Goal: Navigation & Orientation: Find specific page/section

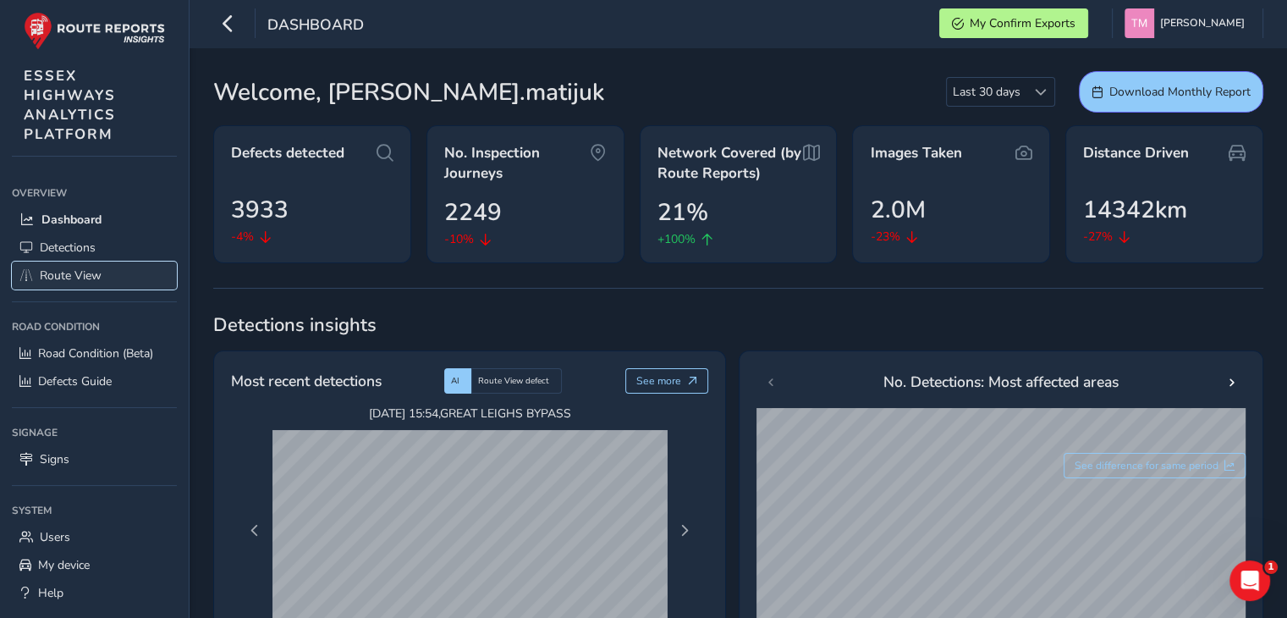
click at [70, 277] on span "Route View" at bounding box center [71, 275] width 62 height 16
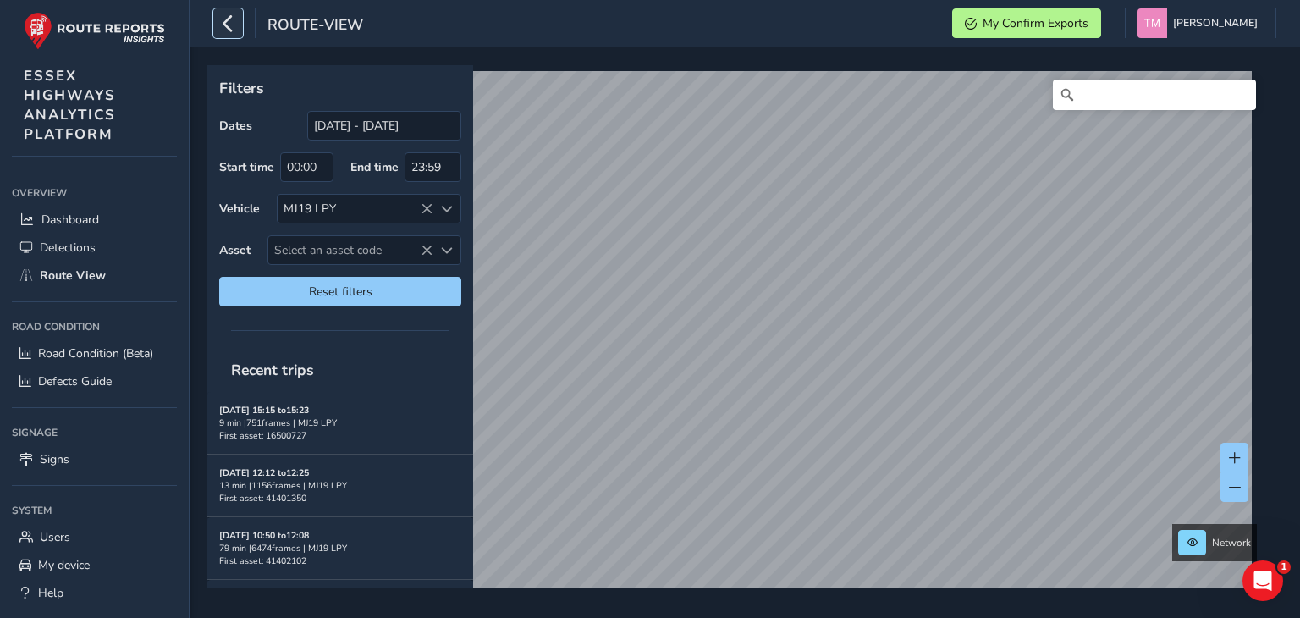
click at [234, 21] on icon "button" at bounding box center [228, 23] width 18 height 30
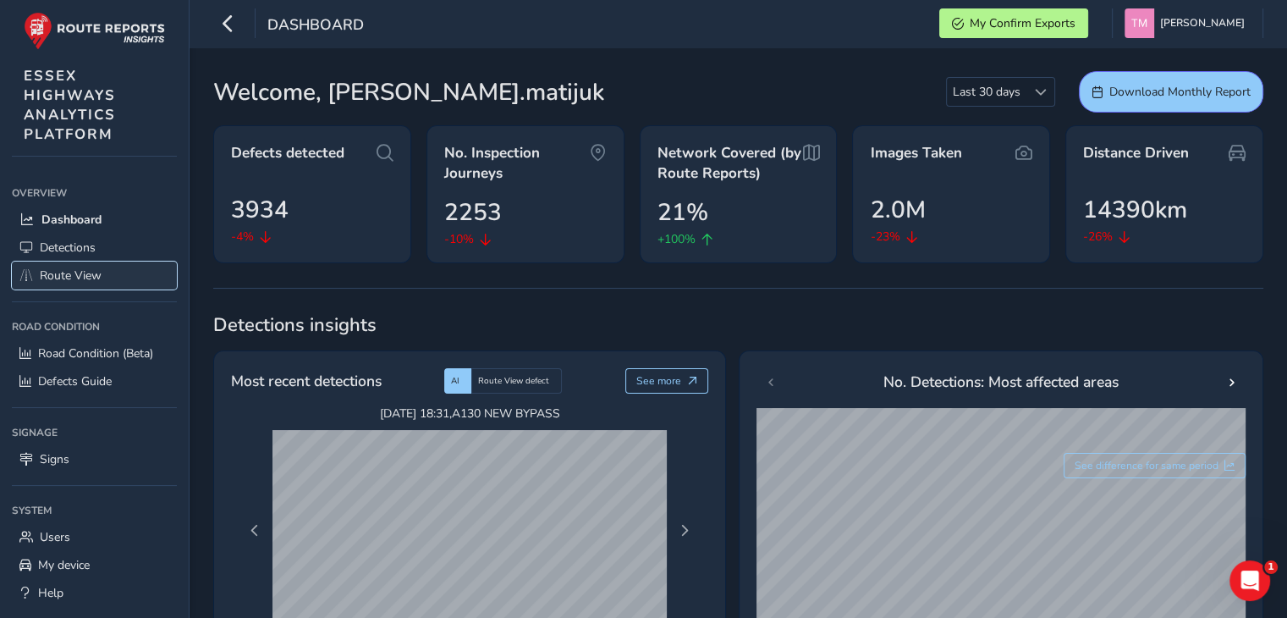
click at [63, 282] on link "Route View" at bounding box center [94, 275] width 165 height 28
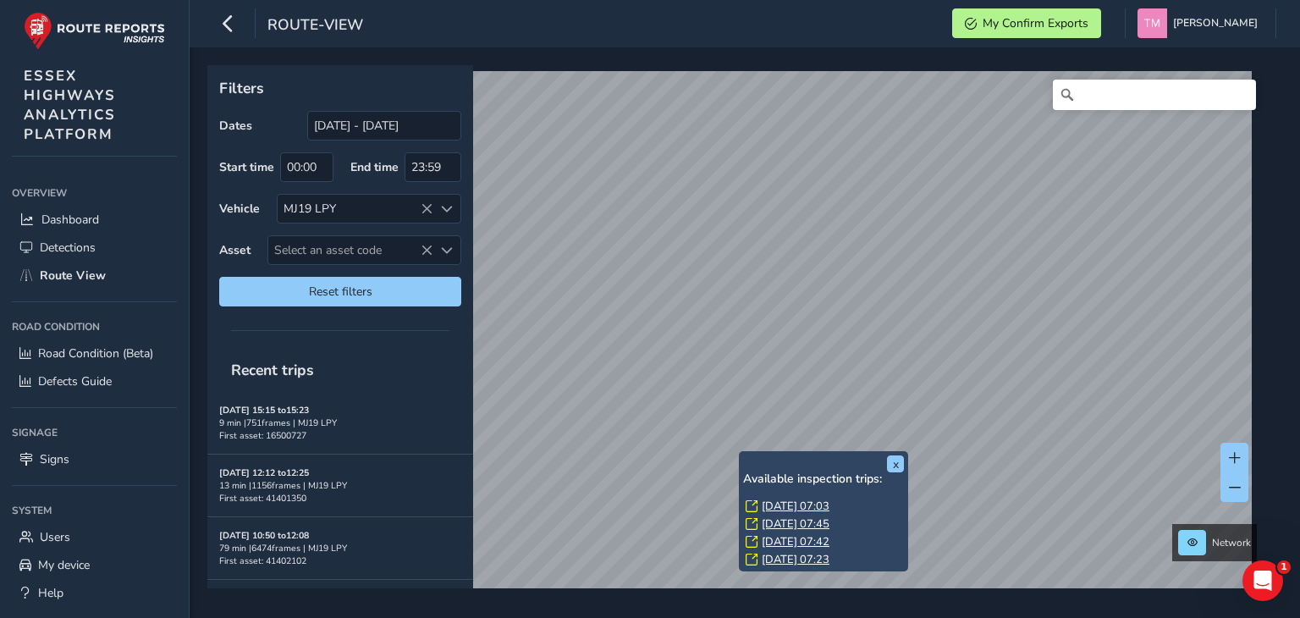
click at [795, 505] on link "[DATE] 07:03" at bounding box center [796, 505] width 68 height 15
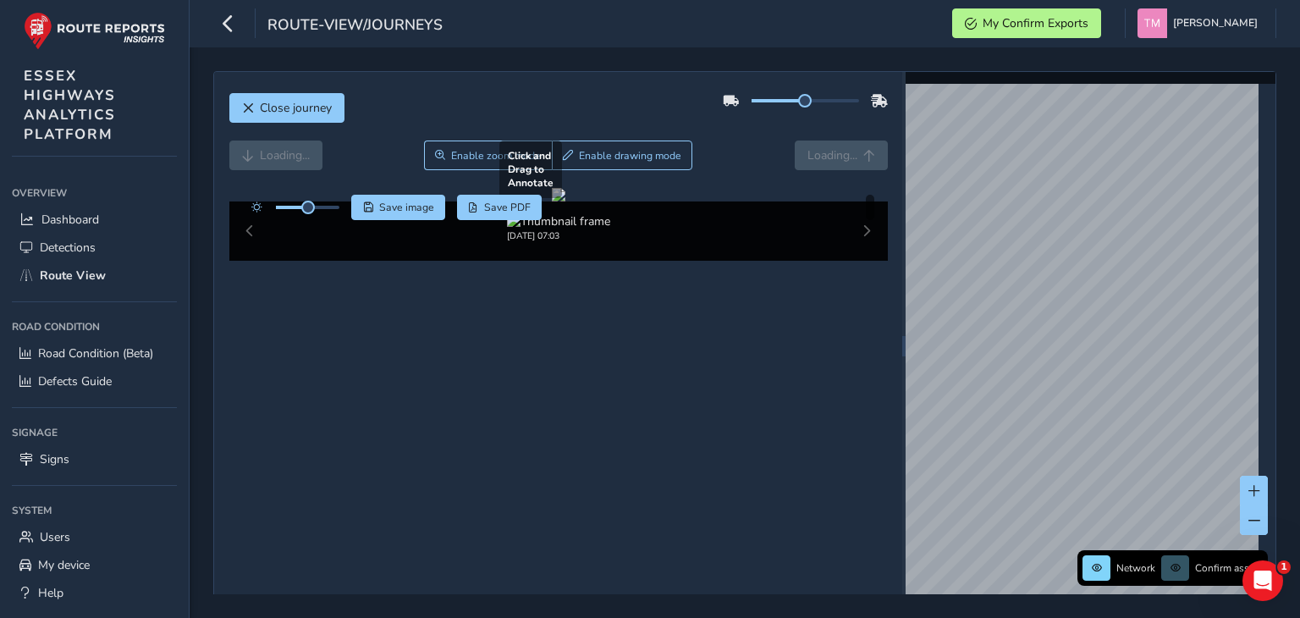
click at [565, 201] on div at bounding box center [559, 195] width 14 height 14
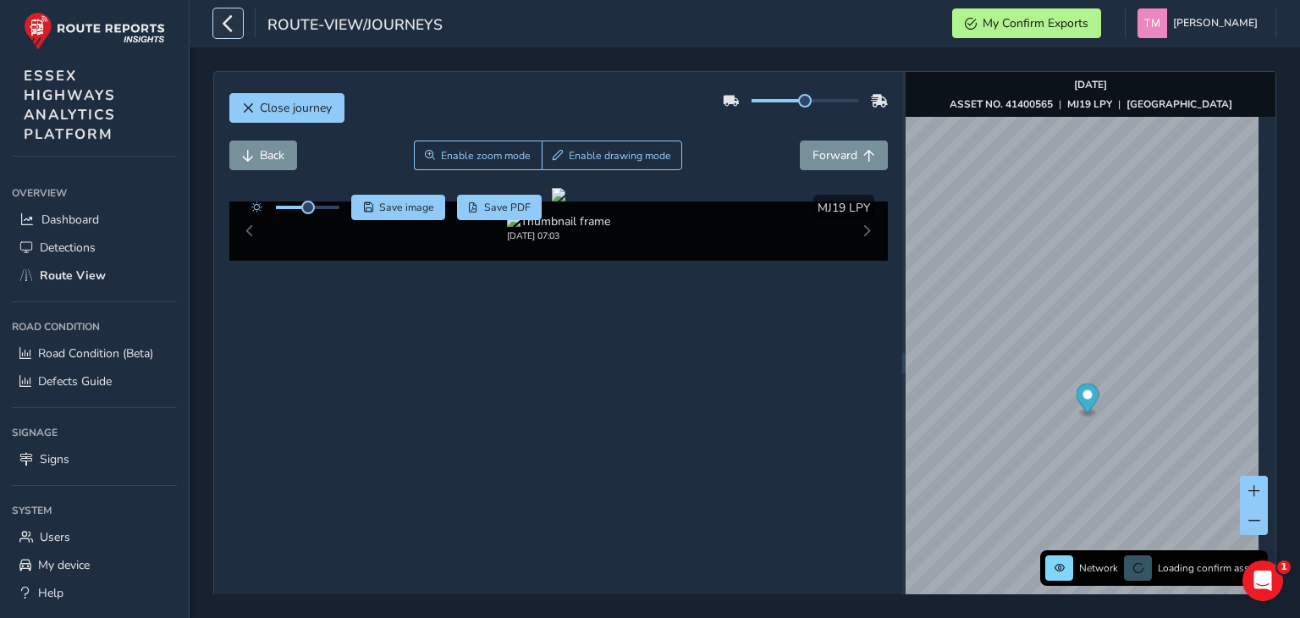
click at [235, 31] on icon "button" at bounding box center [228, 23] width 18 height 30
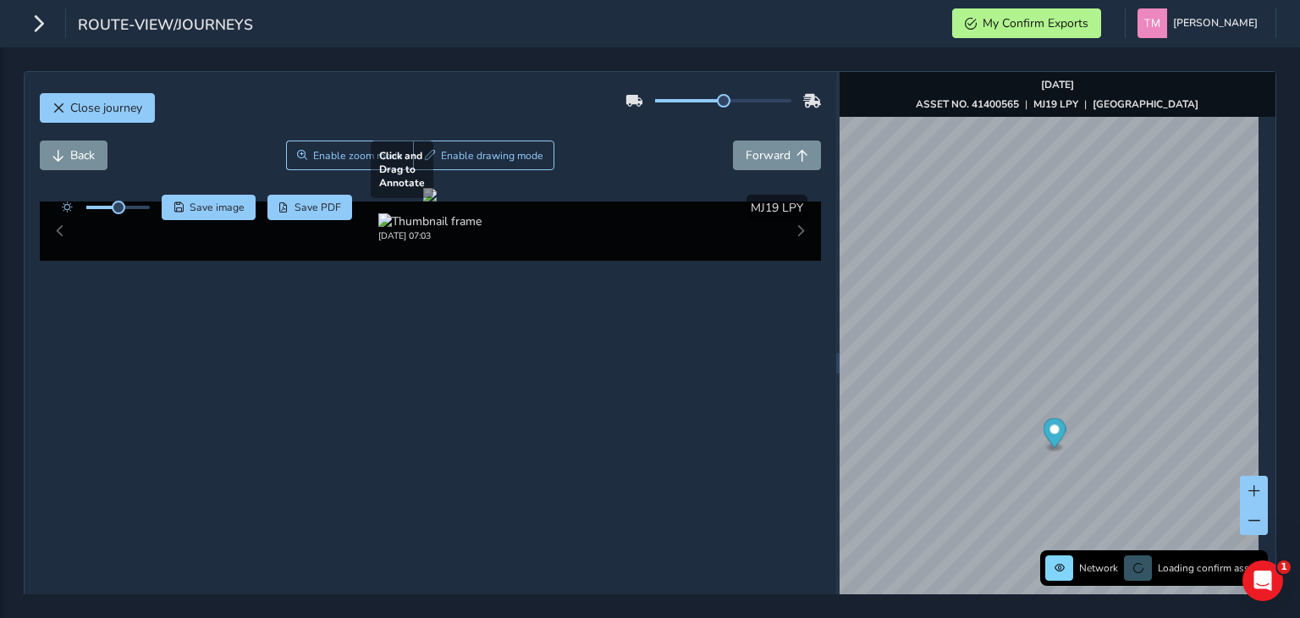
click at [437, 201] on div at bounding box center [430, 195] width 14 height 14
